Goal: Navigation & Orientation: Find specific page/section

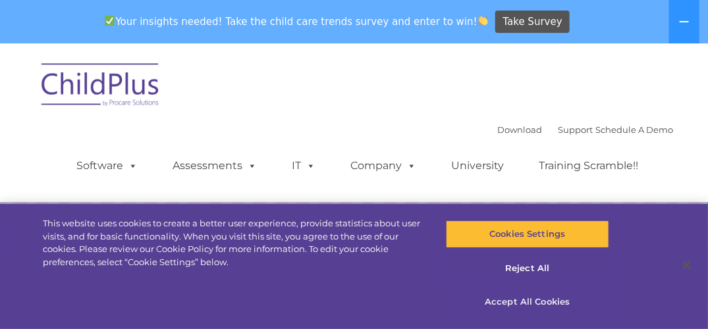
select select "MEDIUM"
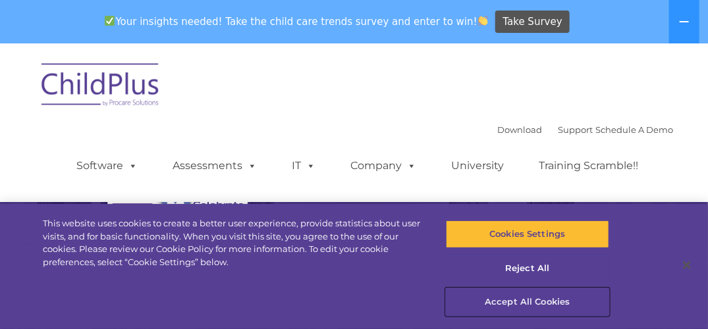
click at [509, 305] on button "Accept All Cookies" at bounding box center [527, 302] width 163 height 28
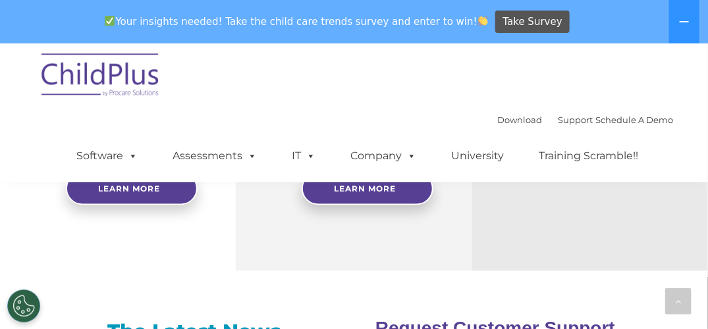
scroll to position [767, 0]
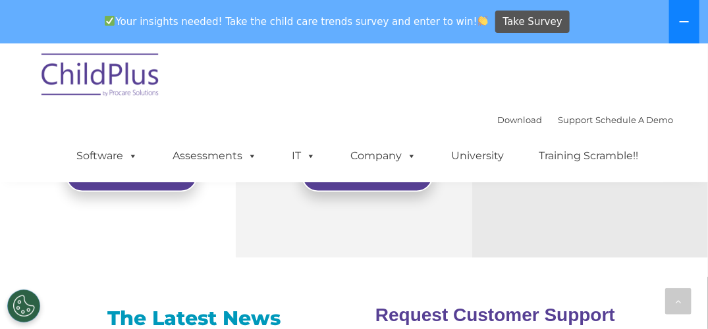
click at [687, 28] on button at bounding box center [684, 21] width 30 height 43
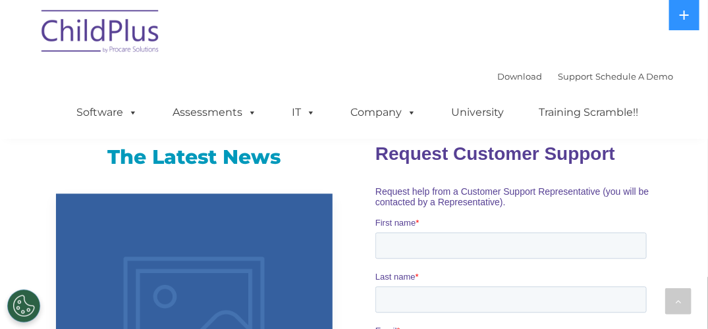
scroll to position [943, 0]
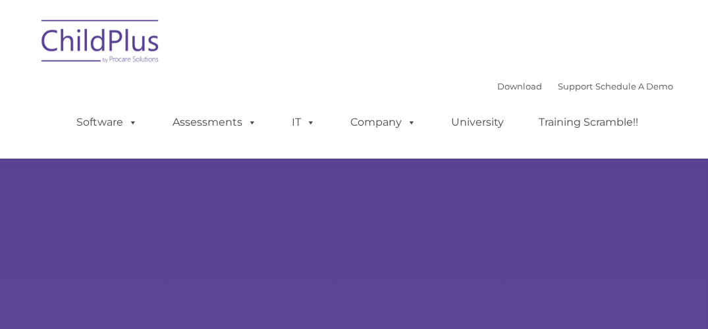
type input ""
select select "MEDIUM"
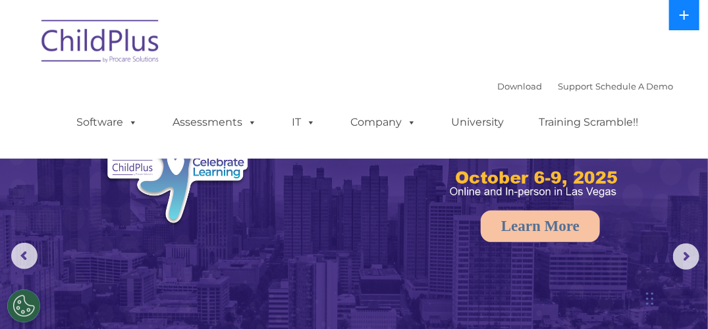
click at [693, 16] on button at bounding box center [684, 15] width 30 height 30
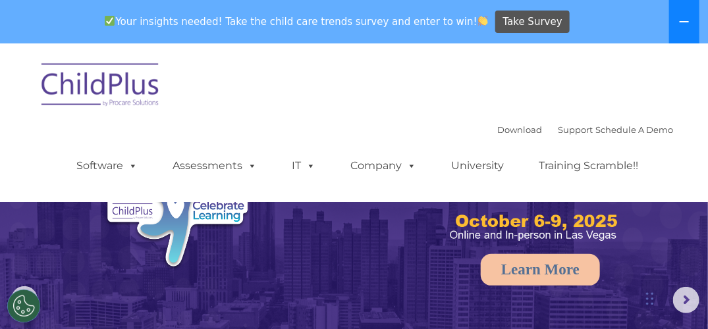
click at [693, 16] on button at bounding box center [684, 21] width 30 height 43
